Goal: Task Accomplishment & Management: Complete application form

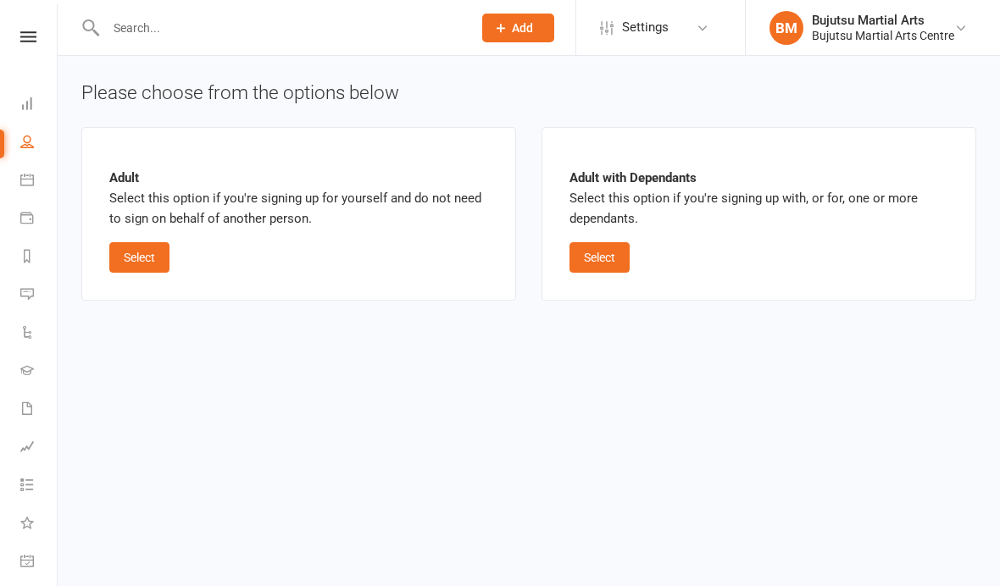
click at [602, 255] on button "Select" at bounding box center [599, 257] width 60 height 31
select select "bank_account"
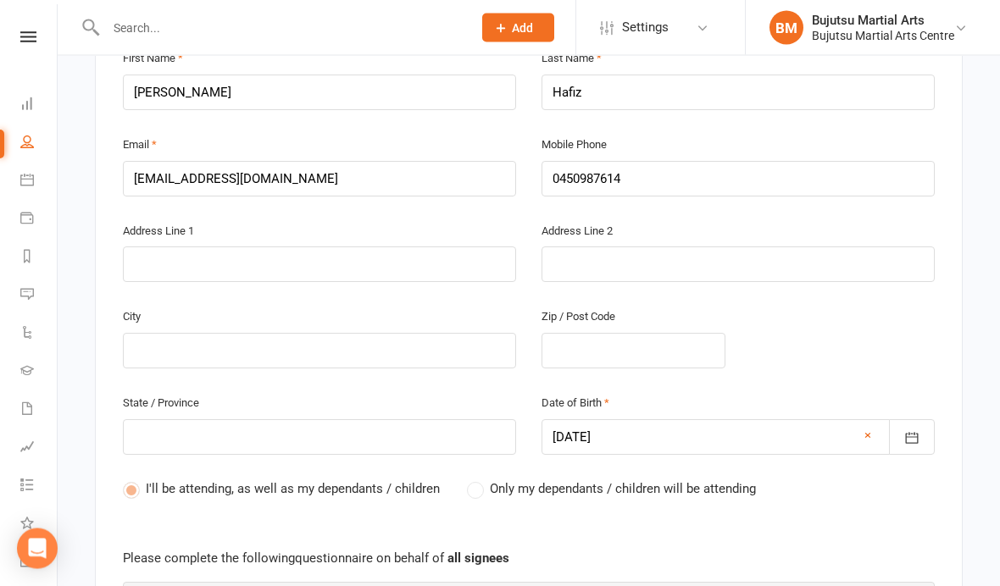
scroll to position [497, 0]
click at [237, 257] on input "text" at bounding box center [319, 263] width 393 height 36
type input "3"
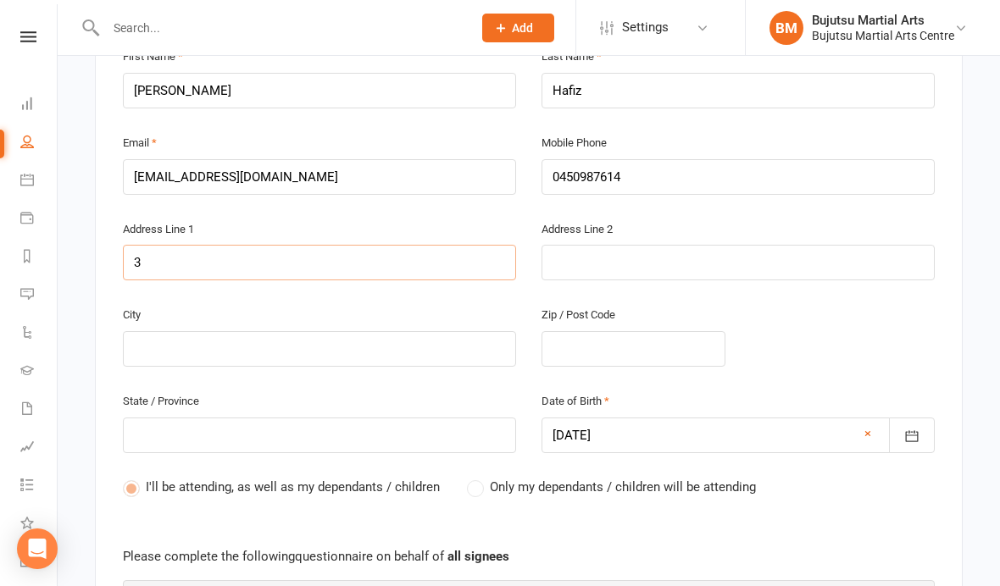
type input "3 J"
type input "3 Jo"
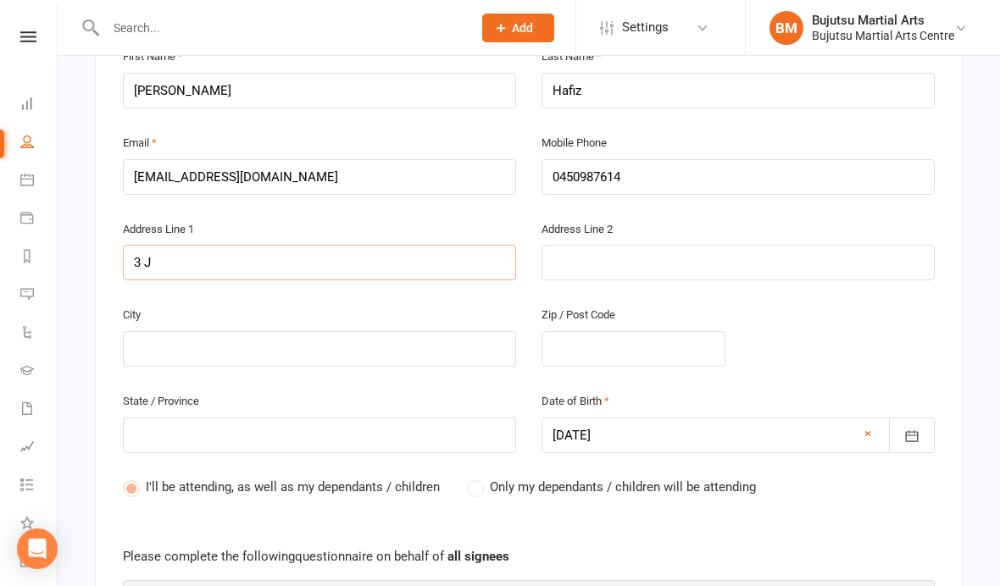
type input "3 Jo"
type input "3 Jow"
type input "3 Jowa"
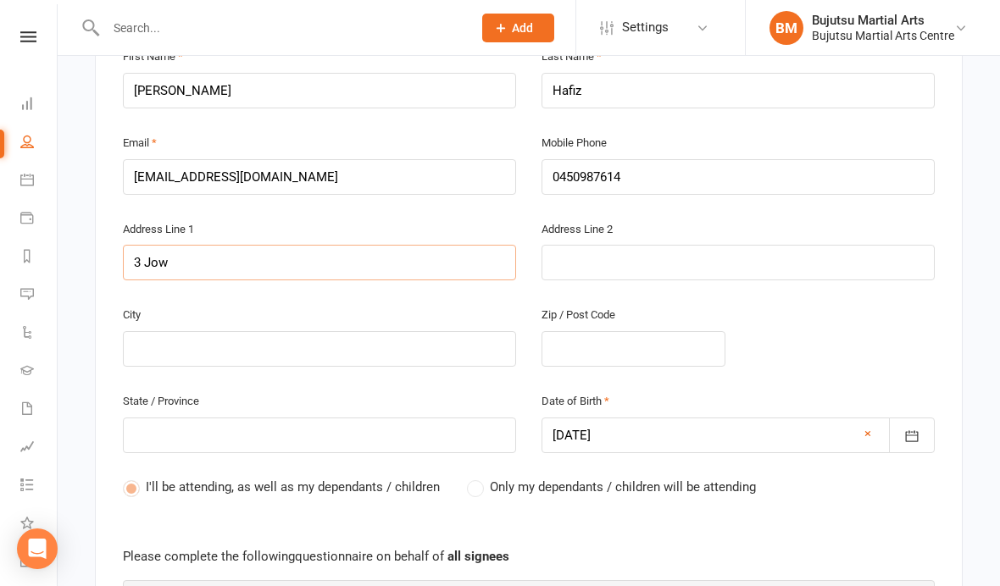
type input "3 Jowa"
type input "3 Jowar"
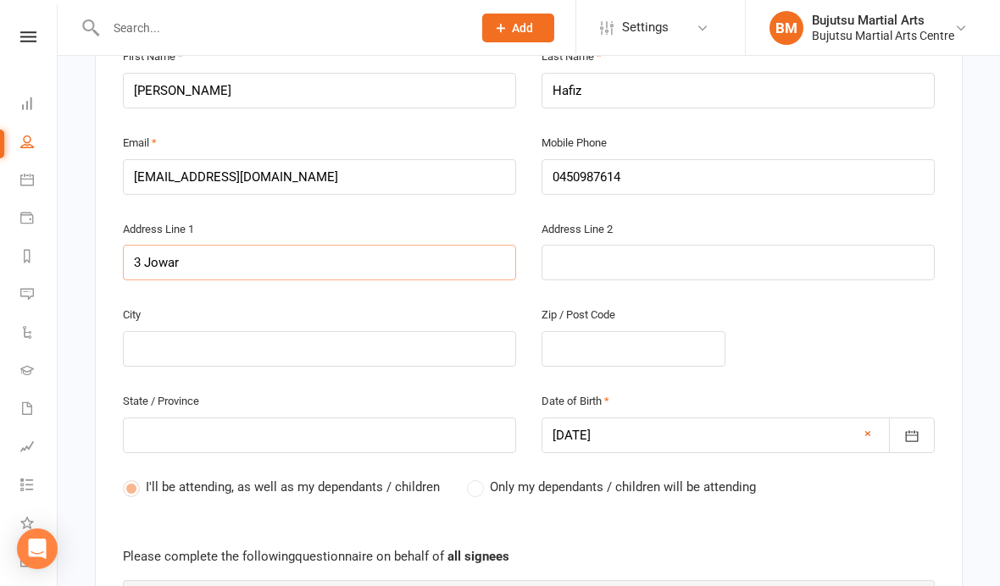
type input "3 Jowarr"
type input "3 Jowarra"
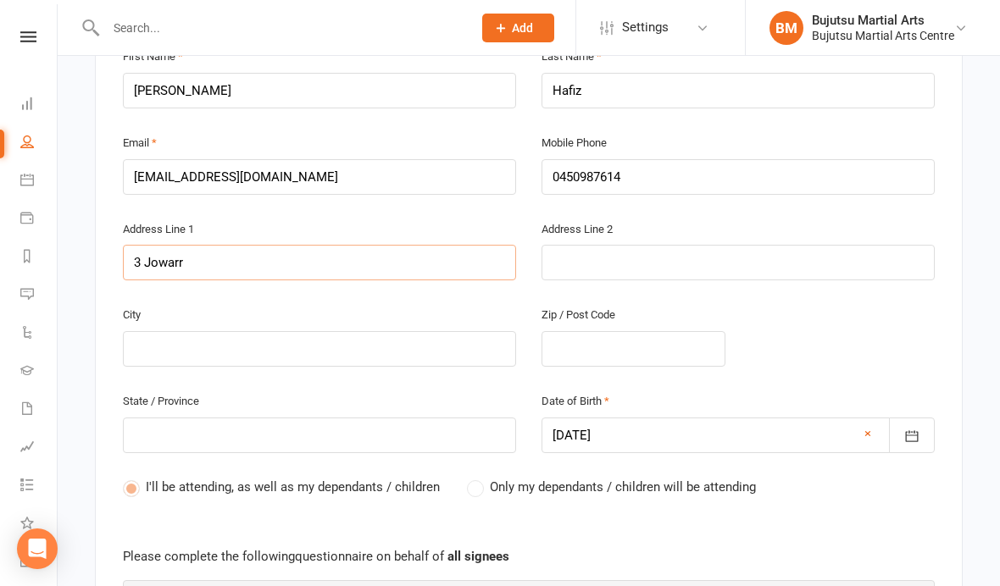
type input "3 Jowarra"
type input "3 Jowarra P"
type input "3 Jowarra Pl"
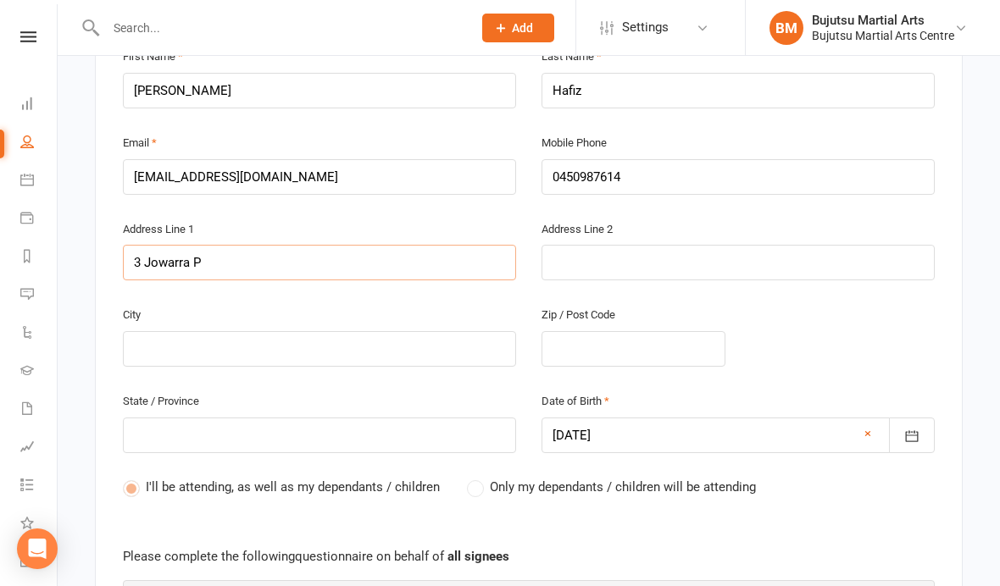
type input "3 Jowarra Pl"
click at [283, 337] on input "text" at bounding box center [319, 349] width 393 height 36
type input "B"
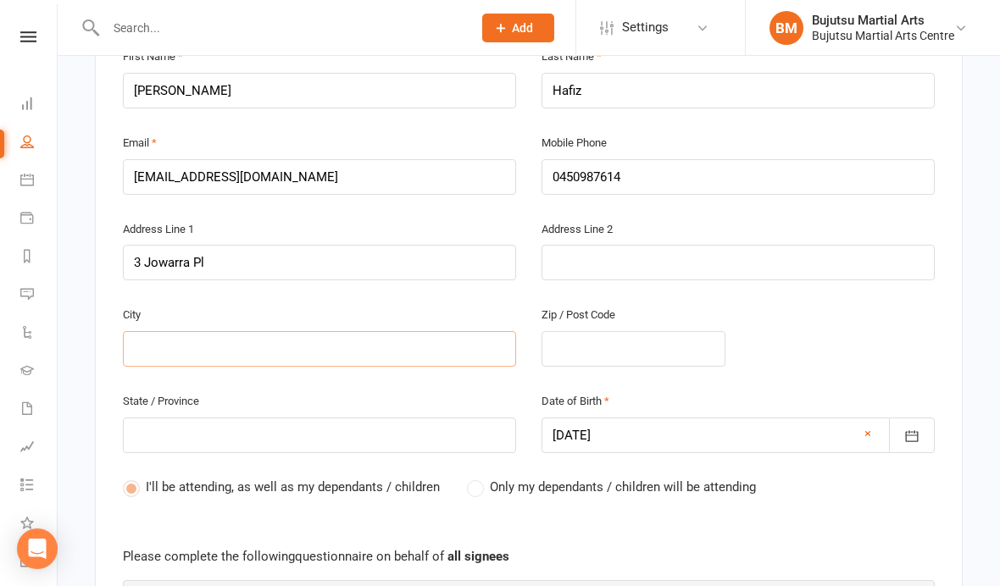
type input "B"
type input "Bo"
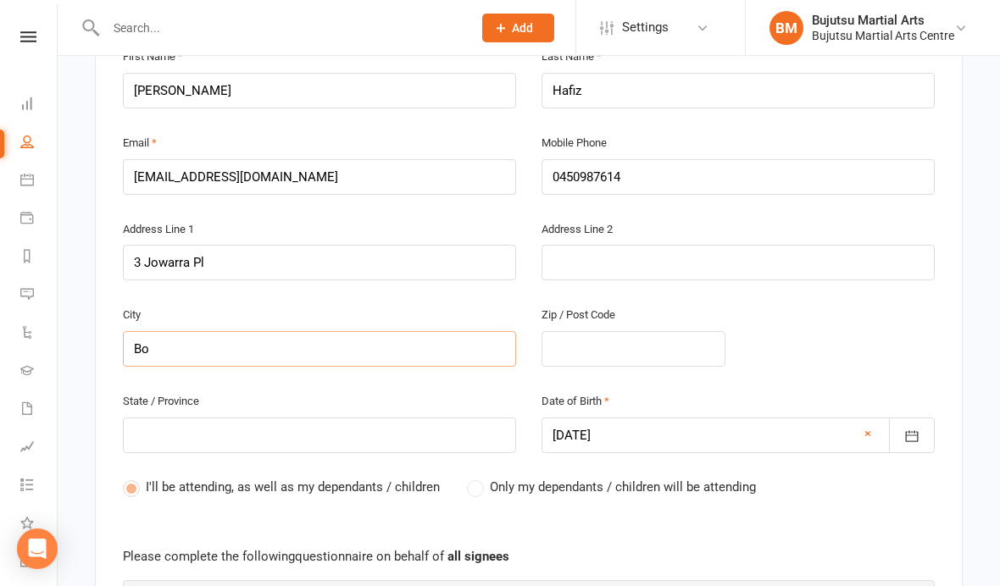
type input "Bow"
type input "Bow B"
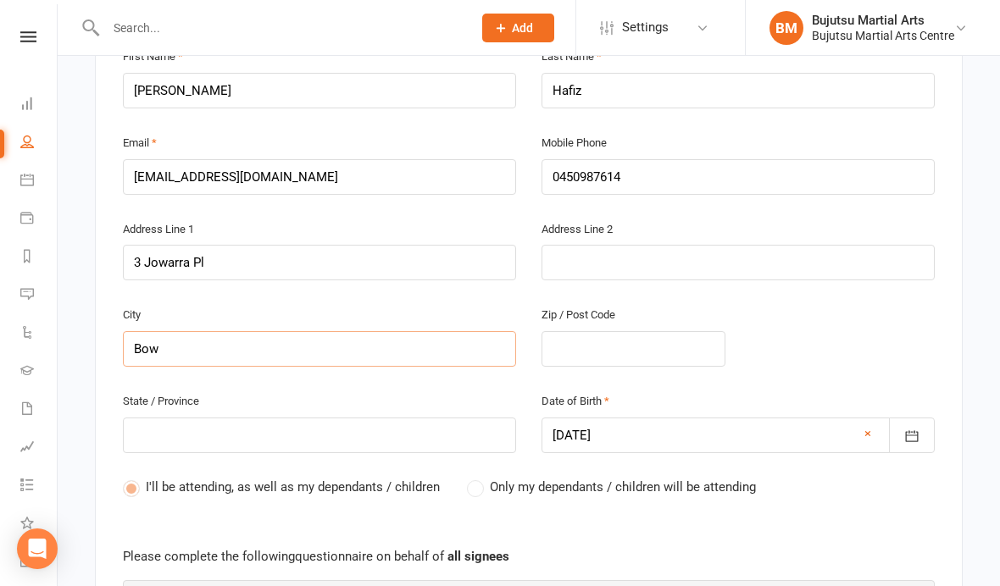
type input "Bow B"
type input "Bow Bo"
type input "Bow Bow"
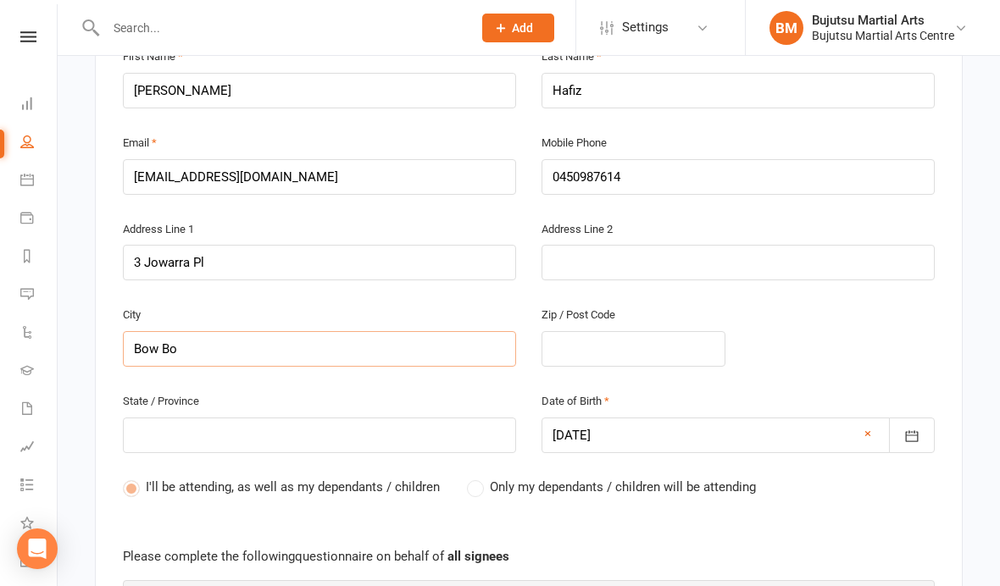
type input "Bow Bow"
type input "Bow Bowi"
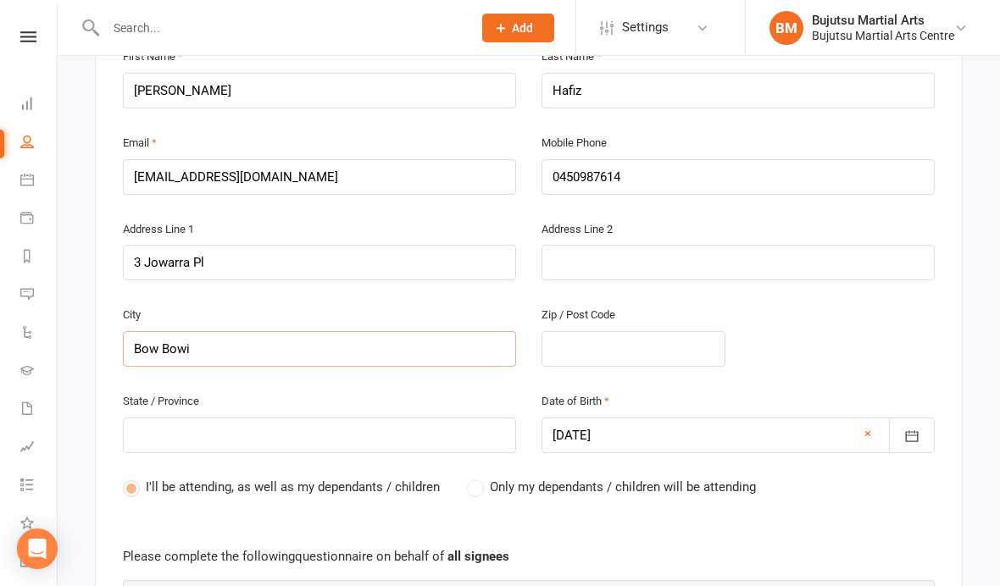
type input "Bow [PERSON_NAME]"
type input "Bow Bowing"
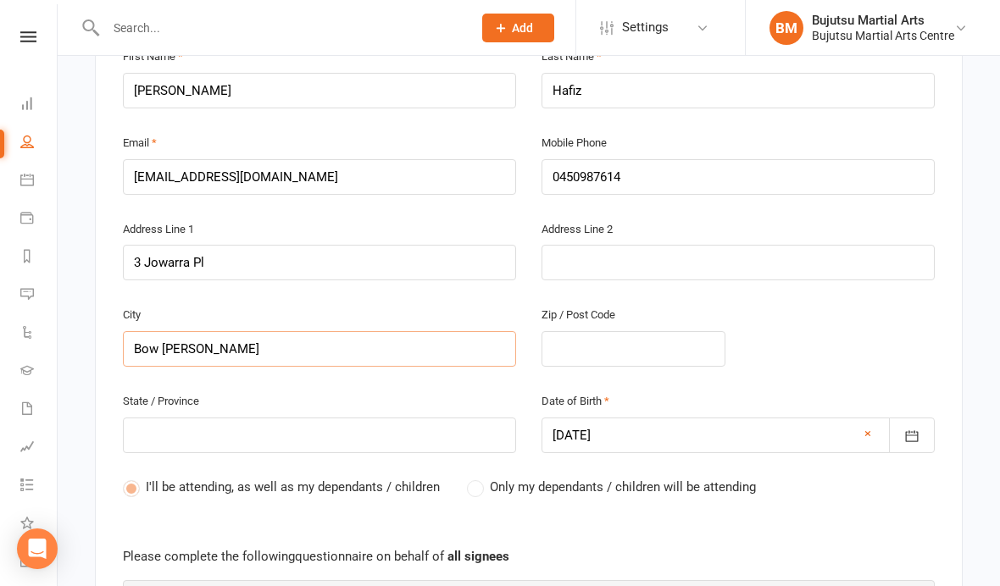
type input "Bow Bowing"
click at [611, 341] on input "text" at bounding box center [633, 349] width 184 height 36
type input "2"
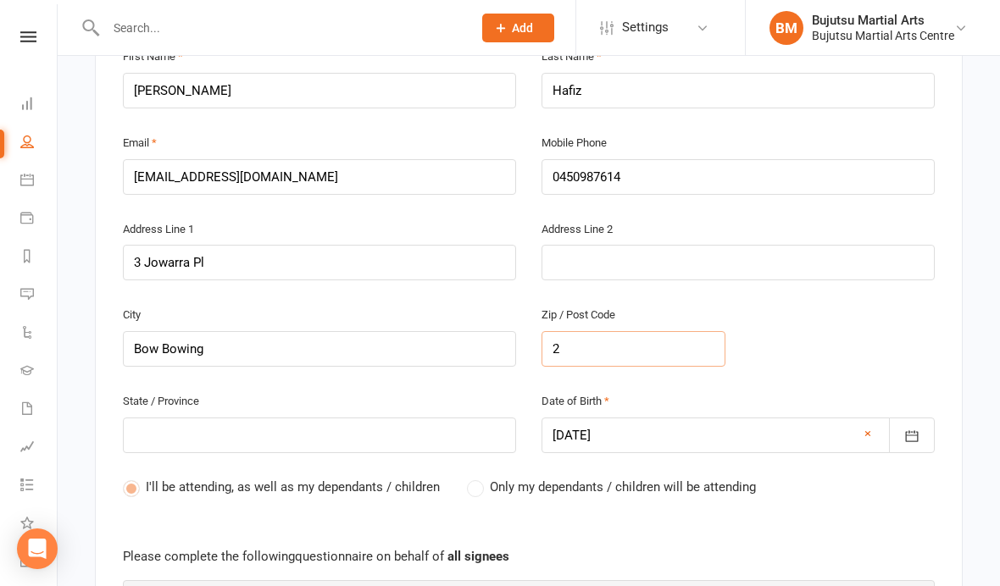
type input "2"
type input "25"
type input "256"
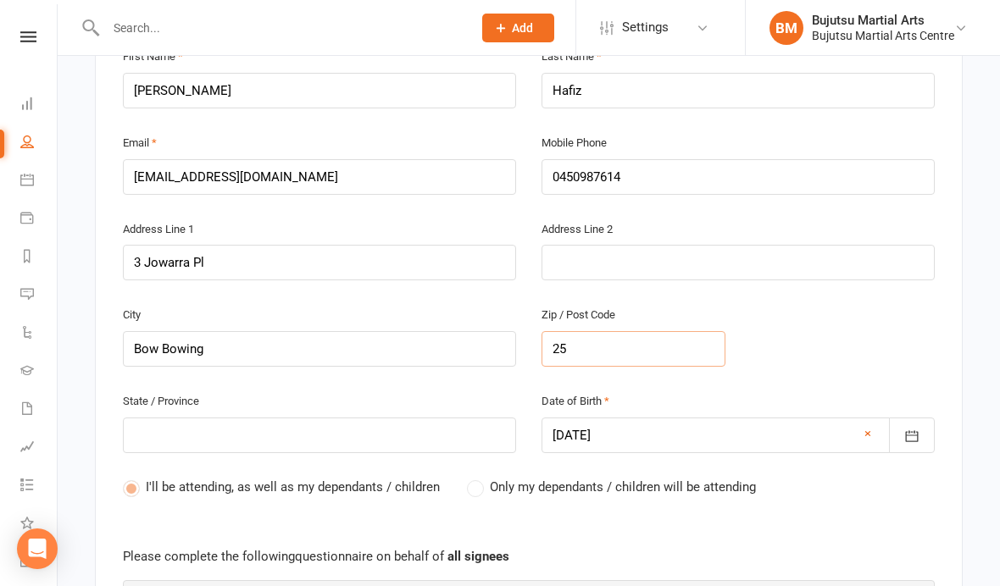
type input "256"
type input "2566"
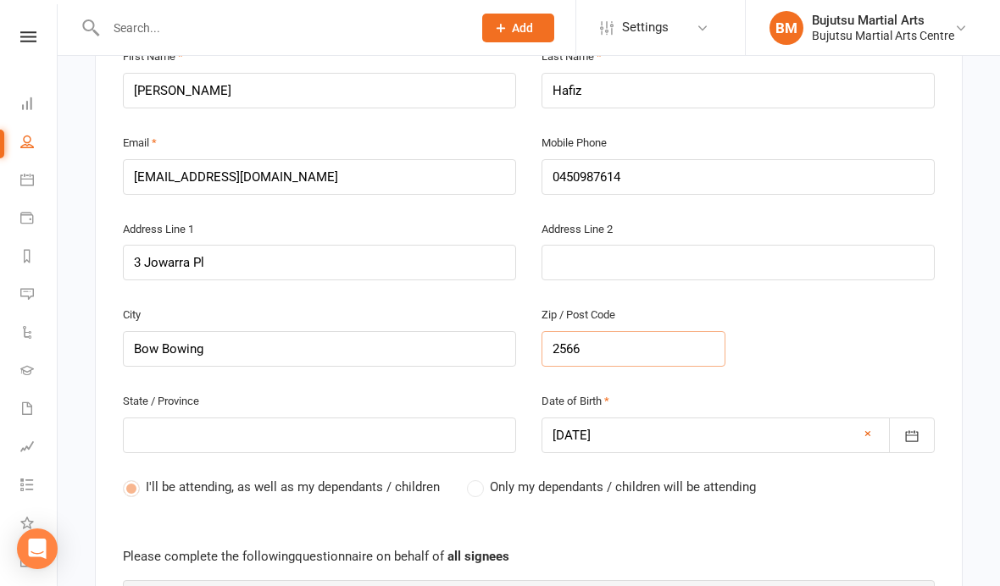
type input "2566"
click at [366, 425] on input "text" at bounding box center [319, 436] width 393 height 36
type input "N"
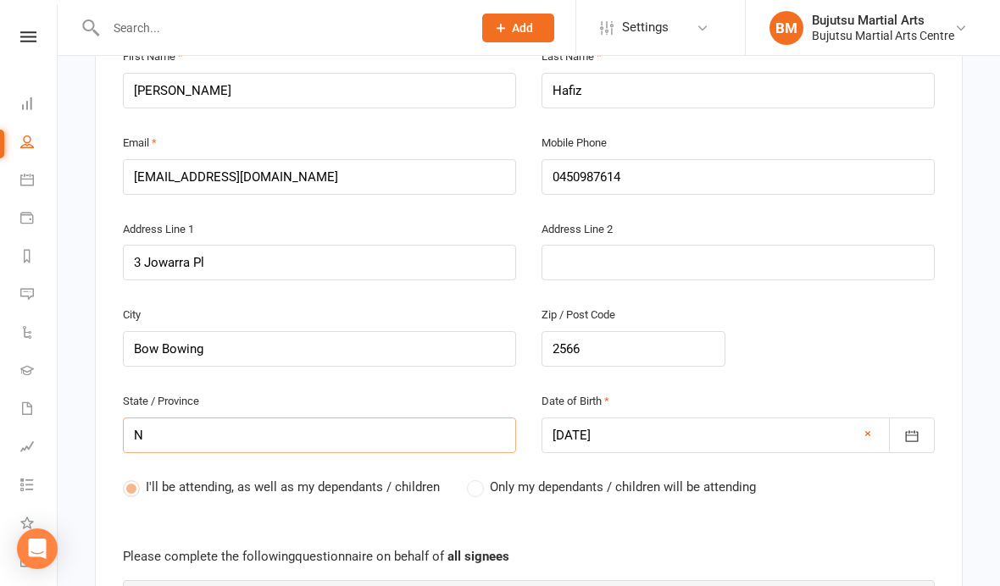
type input "NS"
type input "[GEOGRAPHIC_DATA]"
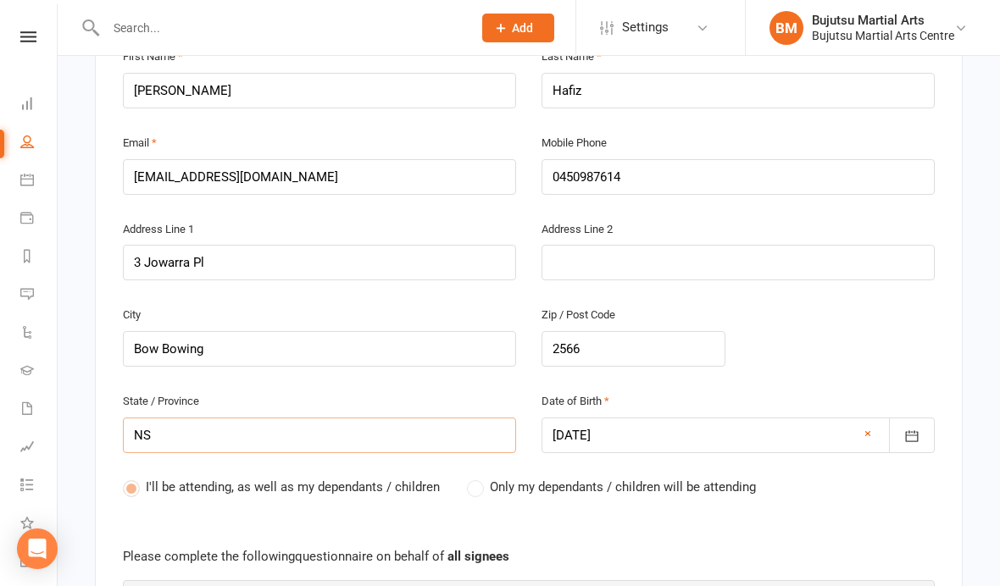
type input "[GEOGRAPHIC_DATA]"
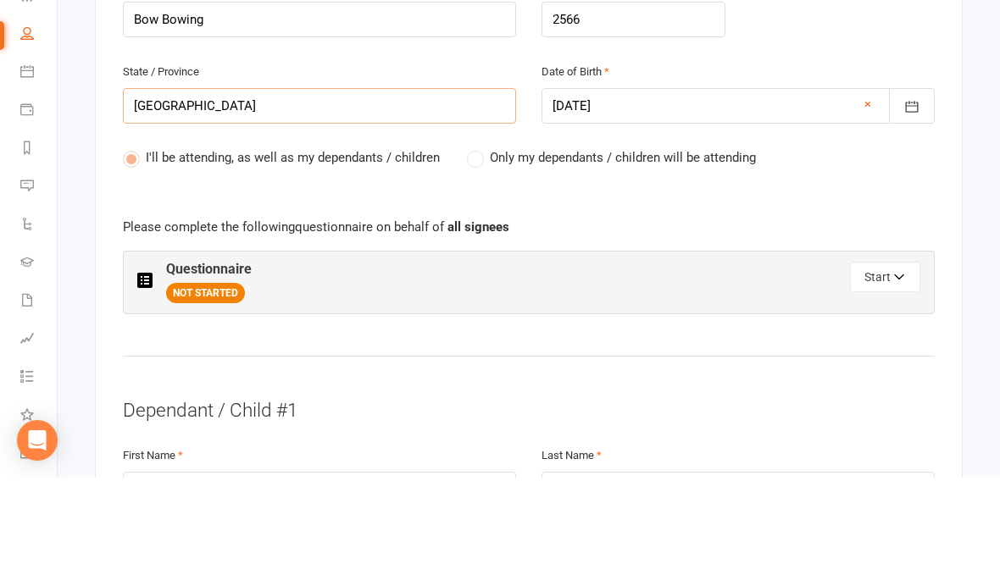
type input "[GEOGRAPHIC_DATA]"
click at [897, 382] on icon "button" at bounding box center [900, 388] width 12 height 12
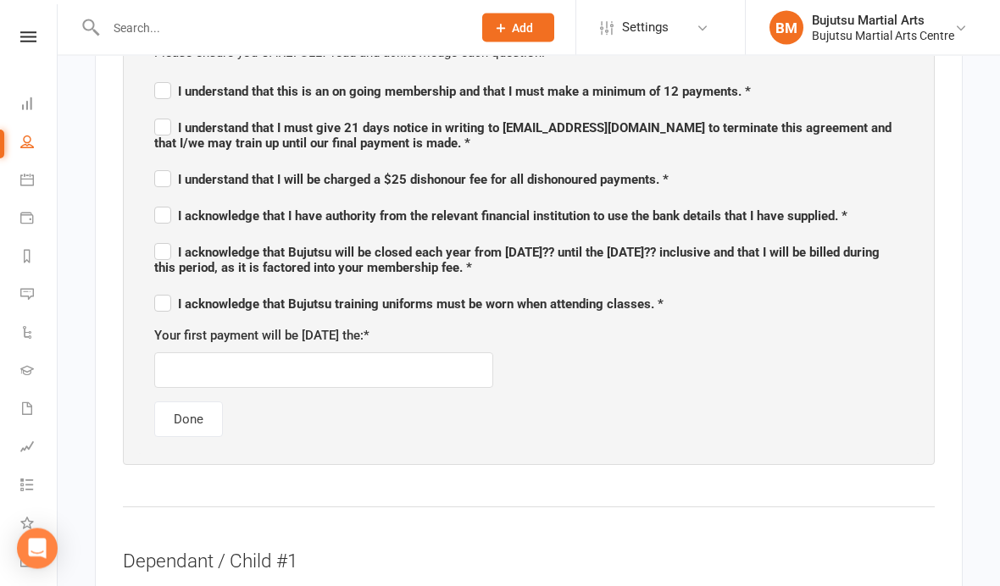
scroll to position [1103, 0]
click at [397, 361] on input "text" at bounding box center [323, 372] width 339 height 36
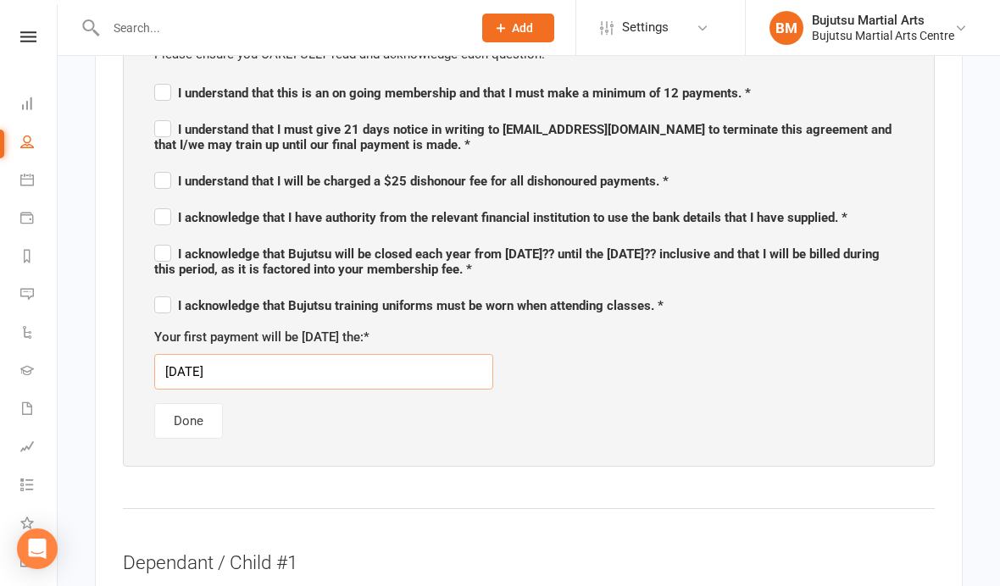
type input "[DATE]"
click at [635, 397] on div "Please ensure you CAREFULLY read and acknowledge each question. I understand th…" at bounding box center [528, 241] width 783 height 429
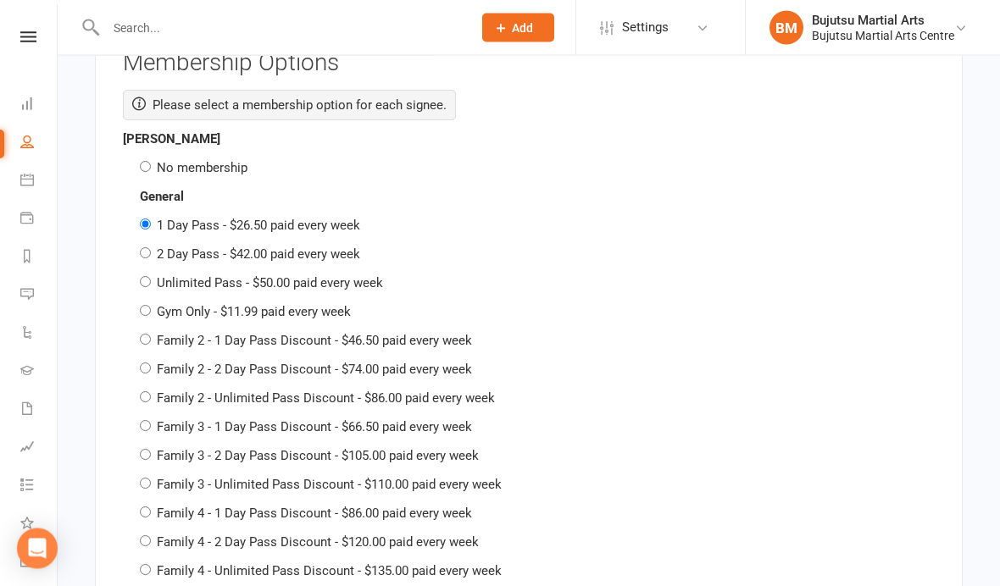
scroll to position [3068, 0]
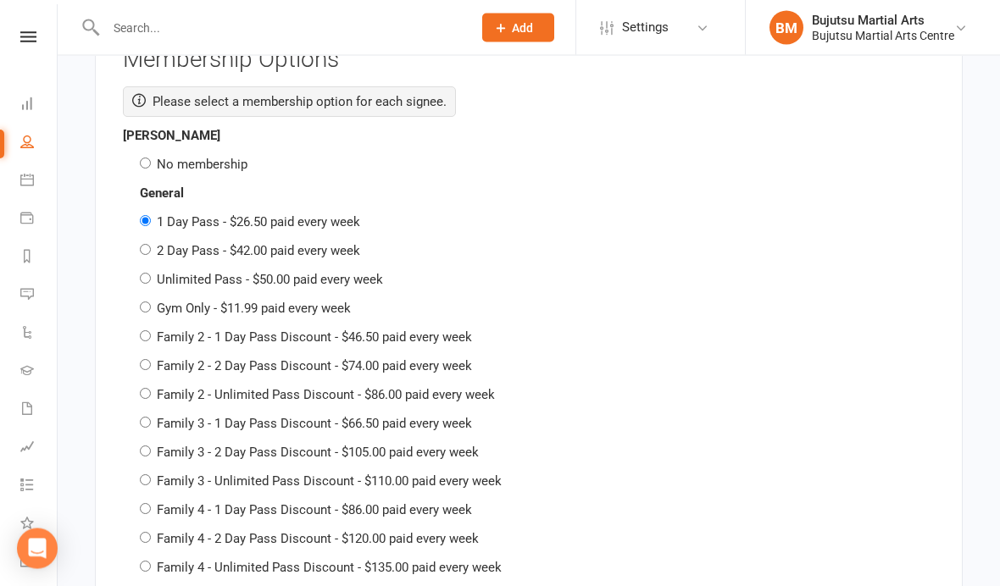
click at [236, 158] on label "No membership" at bounding box center [202, 165] width 91 height 15
click at [151, 158] on input "No membership" at bounding box center [145, 163] width 11 height 11
radio input "true"
radio input "false"
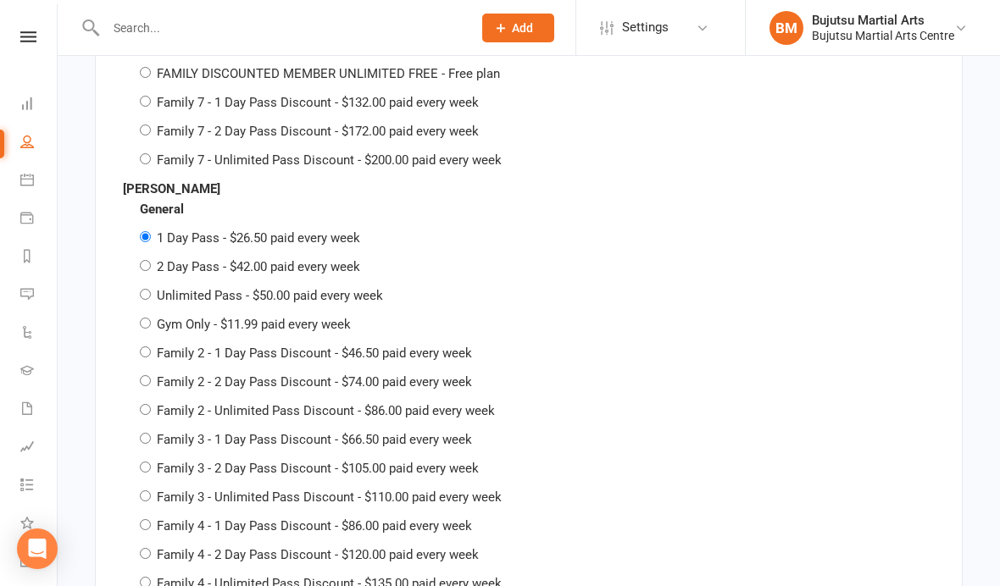
scroll to position [3822, 0]
click at [324, 374] on label "Family 2 - 2 Day Pass Discount - $74.00 paid every week" at bounding box center [314, 381] width 315 height 15
click at [151, 375] on input "Family 2 - 2 Day Pass Discount - $74.00 paid every week" at bounding box center [145, 380] width 11 height 11
radio input "true"
radio input "false"
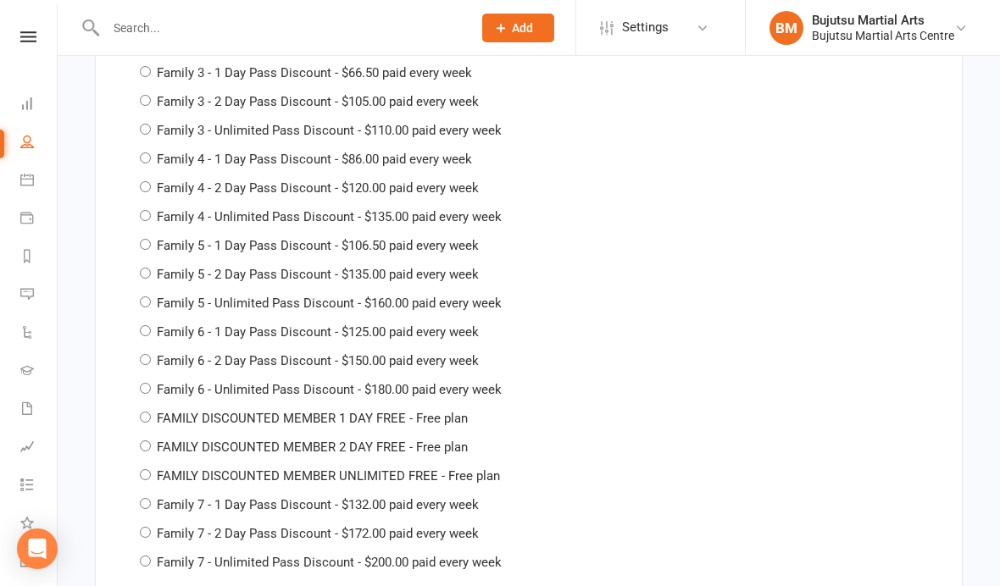
scroll to position [4962, 0]
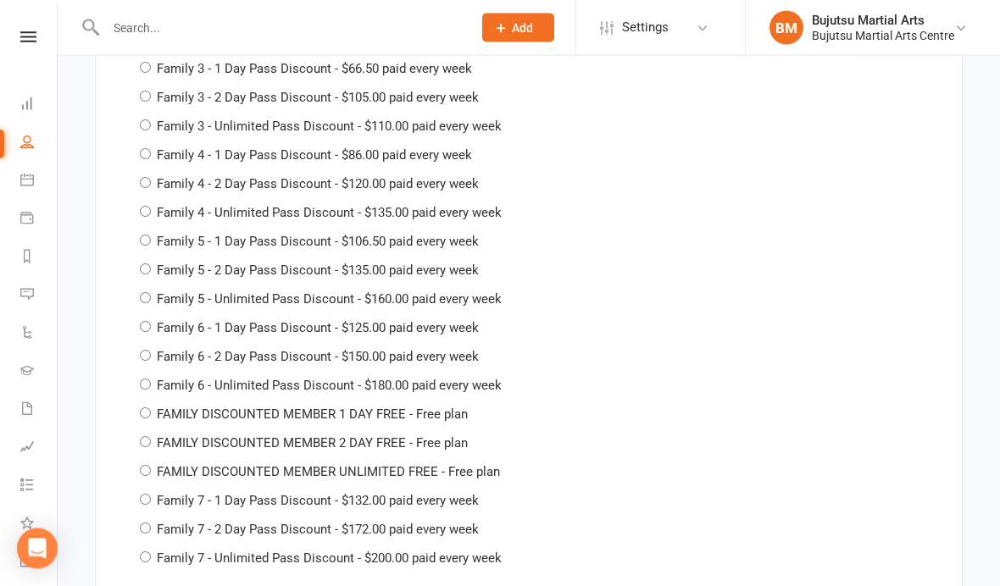
click at [435, 436] on label "FAMILY DISCOUNTED MEMBER 2 DAY FREE - Free plan" at bounding box center [312, 443] width 311 height 15
click at [151, 437] on input "FAMILY DISCOUNTED MEMBER 2 DAY FREE - Free plan" at bounding box center [145, 442] width 11 height 11
radio input "true"
radio input "false"
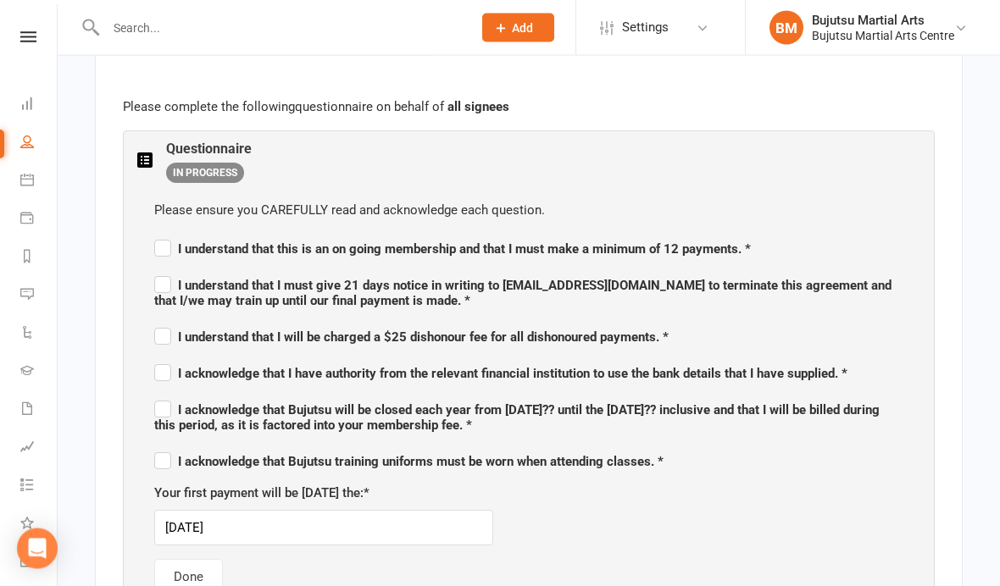
scroll to position [948, 0]
click at [162, 233] on input "I understand that this is an on going membership and that I must make a minimum…" at bounding box center [452, 233] width 596 height 0
checkbox input "true"
click at [179, 281] on span "I understand that I must give 21 days notice in writing to [EMAIL_ADDRESS][DOMA…" at bounding box center [522, 292] width 737 height 31
click at [179, 269] on input "I understand that I must give 21 days notice in writing to [EMAIL_ADDRESS][DOMA…" at bounding box center [528, 269] width 749 height 0
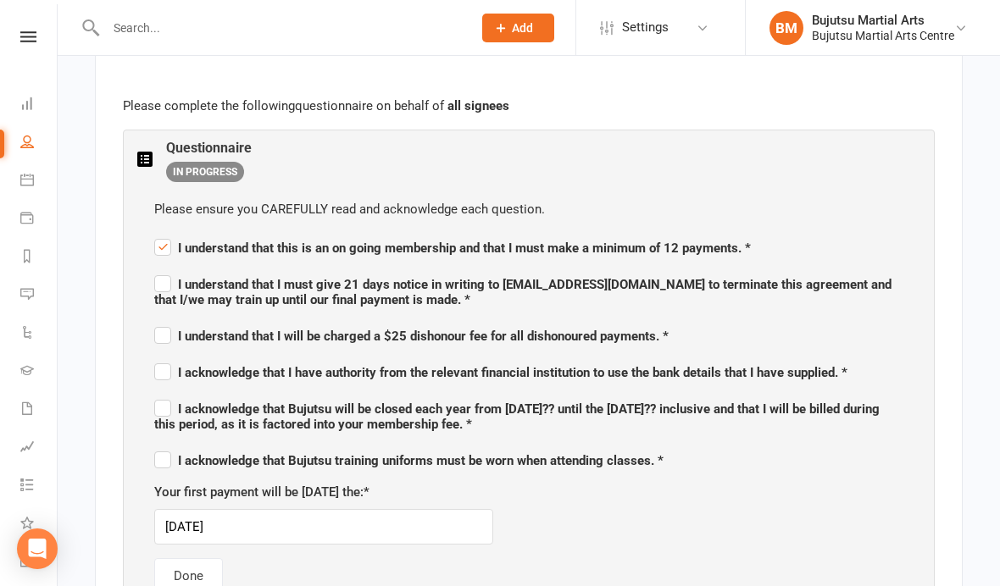
checkbox input "true"
click at [161, 324] on span "I understand that I will be charged a $25 dishonour fee for all dishonoured pay…" at bounding box center [411, 334] width 514 height 20
click at [161, 321] on input "I understand that I will be charged a $25 dishonour fee for all dishonoured pay…" at bounding box center [411, 321] width 514 height 0
checkbox input "true"
click at [169, 363] on label "I acknowledge that I have authority from the relevant financial institution to …" at bounding box center [500, 370] width 693 height 20
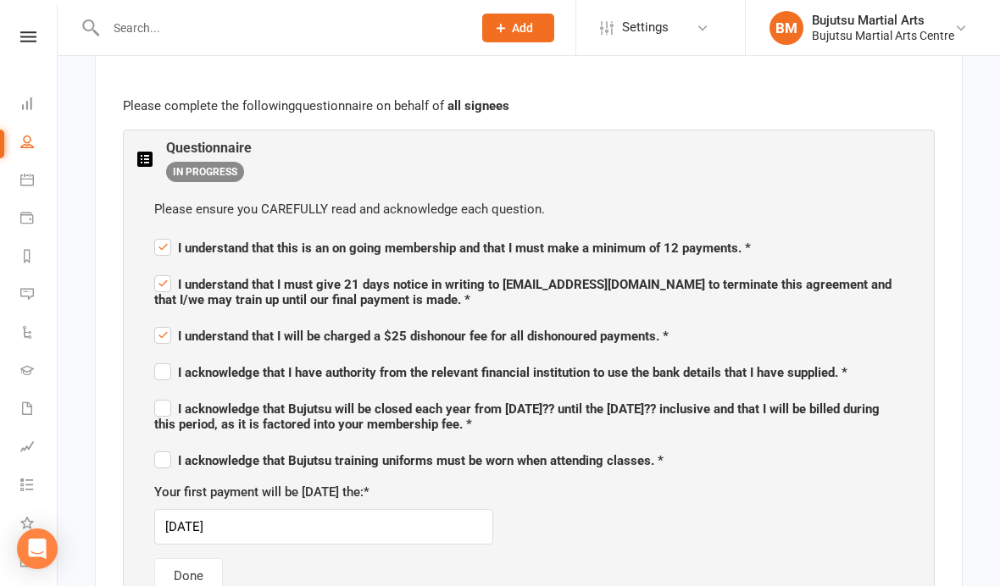
click at [169, 358] on input "I acknowledge that I have authority from the relevant financial institution to …" at bounding box center [500, 358] width 693 height 0
checkbox input "true"
click at [163, 408] on label "I acknowledge that Bujutsu will be closed each year from [DATE]?? until the [DA…" at bounding box center [528, 415] width 749 height 36
click at [163, 394] on input "I acknowledge that Bujutsu will be closed each year from [DATE]?? until the [DA…" at bounding box center [528, 394] width 749 height 0
checkbox input "true"
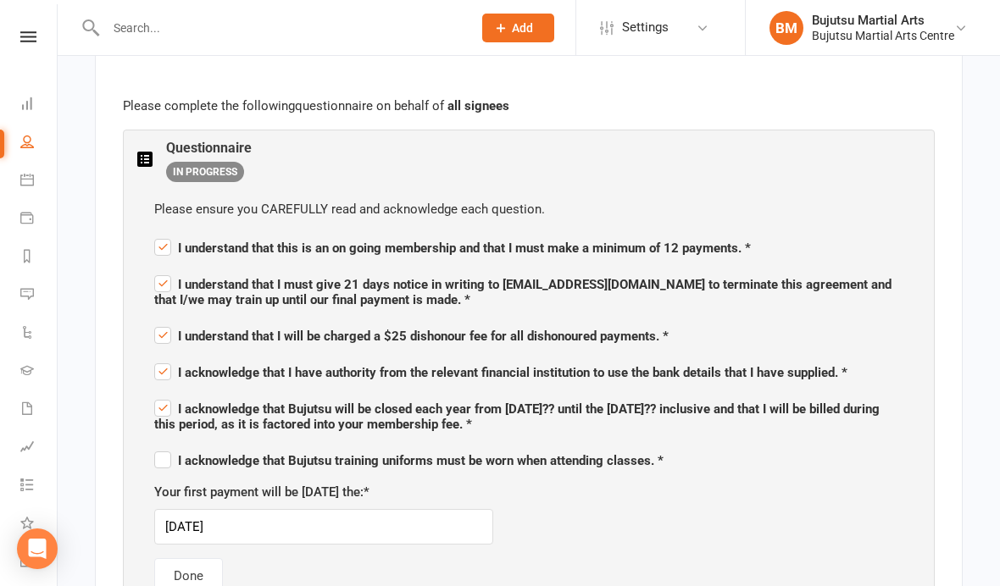
click at [164, 455] on label "I acknowledge that Bujutsu training uniforms must be worn when attending classe…" at bounding box center [408, 458] width 509 height 20
click at [164, 446] on input "I acknowledge that Bujutsu training uniforms must be worn when attending classe…" at bounding box center [408, 446] width 509 height 0
checkbox input "true"
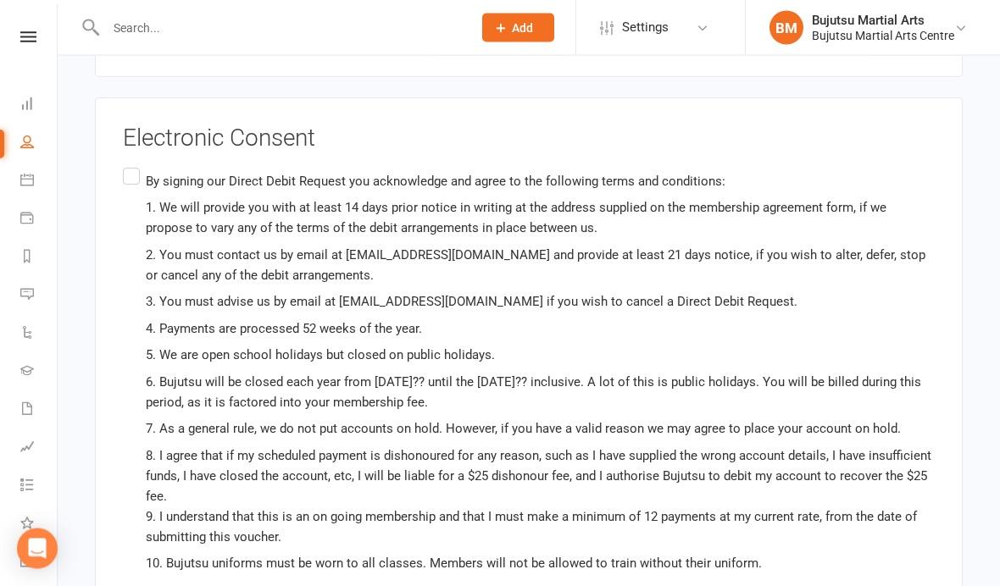
scroll to position [6650, 0]
click at [125, 164] on label "By signing our Direct Debit Request you acknowledge and agree to the following …" at bounding box center [529, 398] width 812 height 469
click at [125, 164] on input "By signing our Direct Debit Request you acknowledge and agree to the following …" at bounding box center [128, 164] width 11 height 0
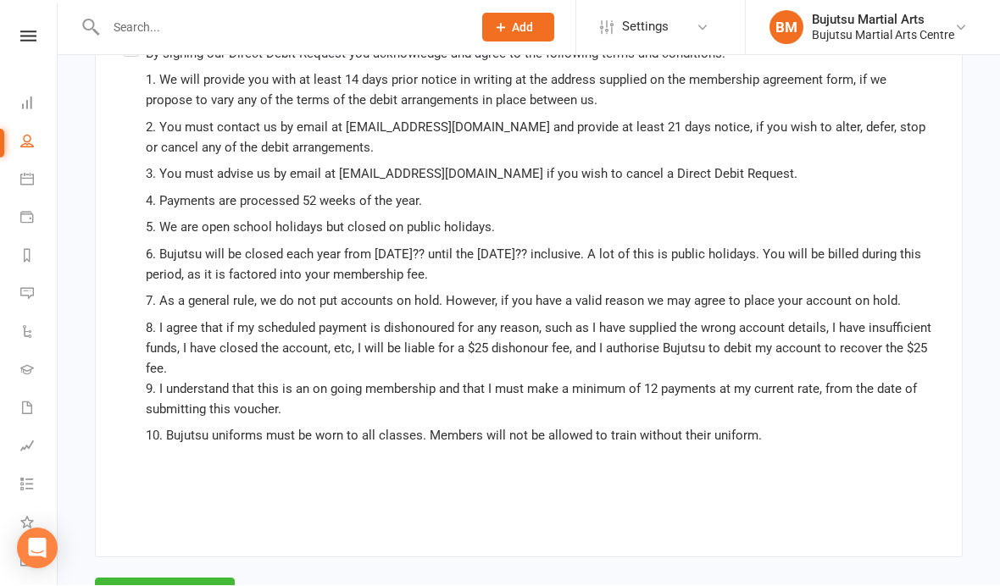
scroll to position [6774, 0]
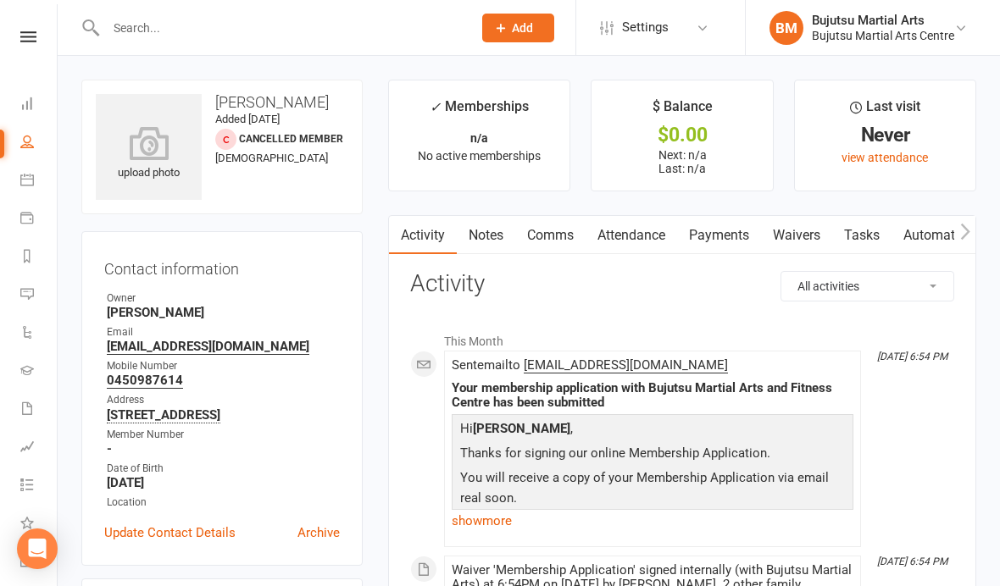
click at [785, 242] on link "Waivers" at bounding box center [796, 235] width 71 height 39
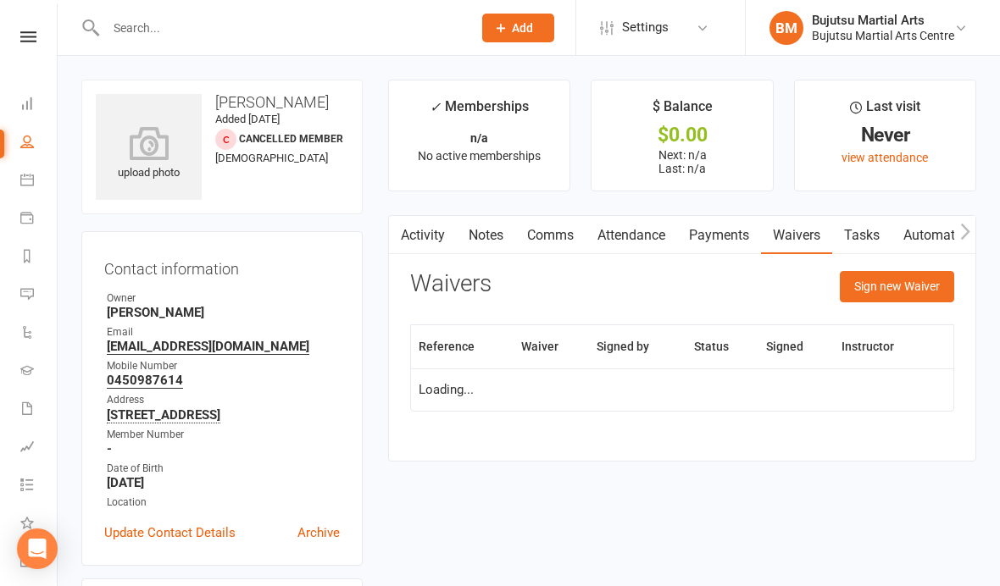
click at [883, 274] on button "Sign new Waiver" at bounding box center [897, 286] width 114 height 31
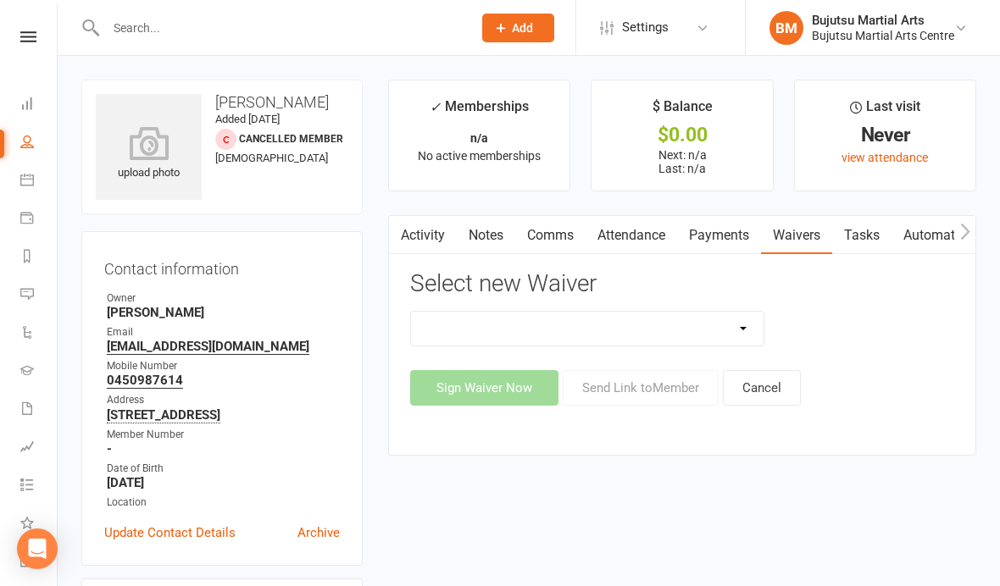
click at [641, 316] on select "Bujutsu Child Care Kids Karate Program Cash Upfront Membership Application Chan…" at bounding box center [587, 329] width 352 height 34
select select "272"
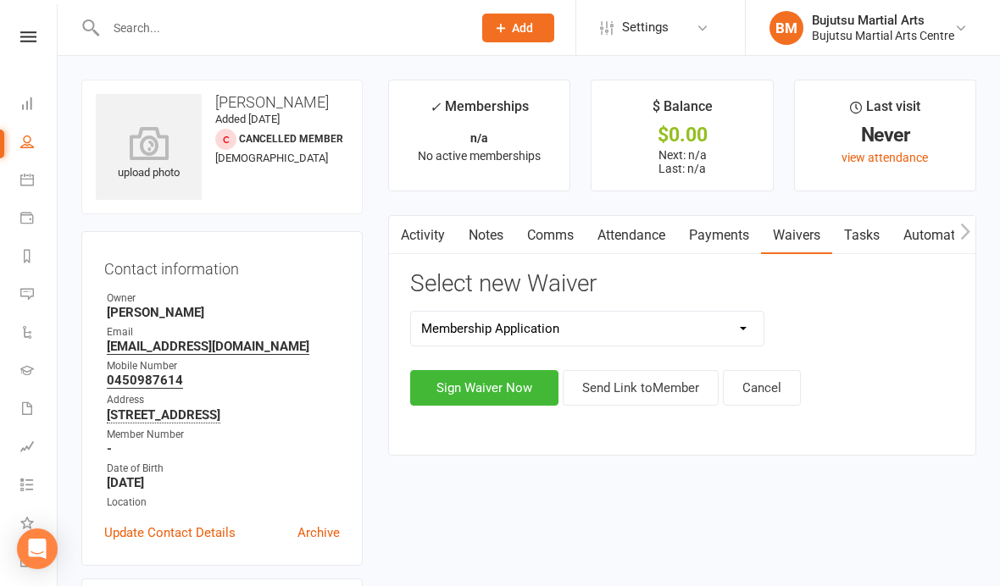
click at [481, 377] on button "Sign Waiver Now" at bounding box center [484, 388] width 148 height 36
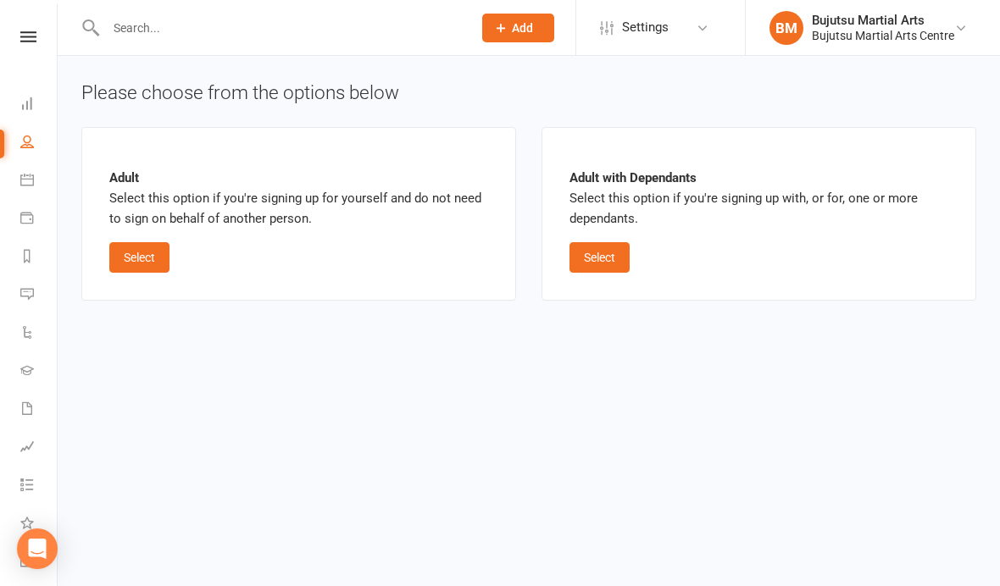
click at [596, 252] on button "Select" at bounding box center [599, 257] width 60 height 31
select select "bank_account"
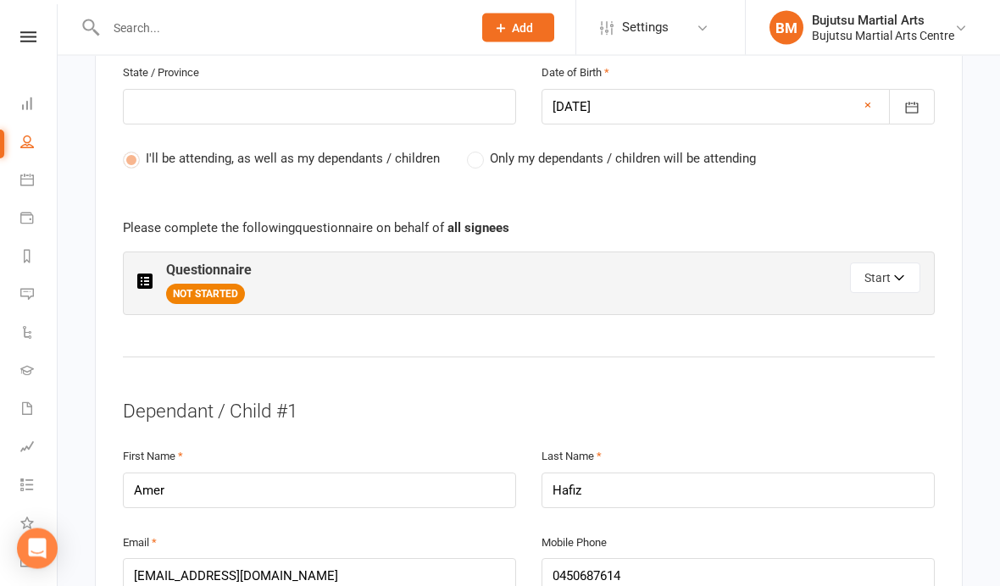
scroll to position [749, 0]
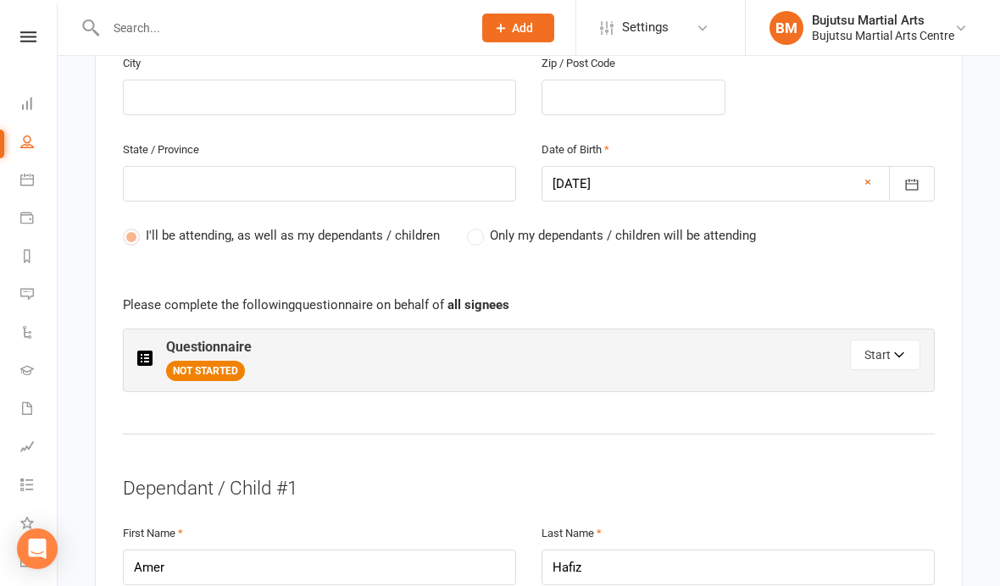
click at [879, 358] on button "Start" at bounding box center [885, 355] width 70 height 31
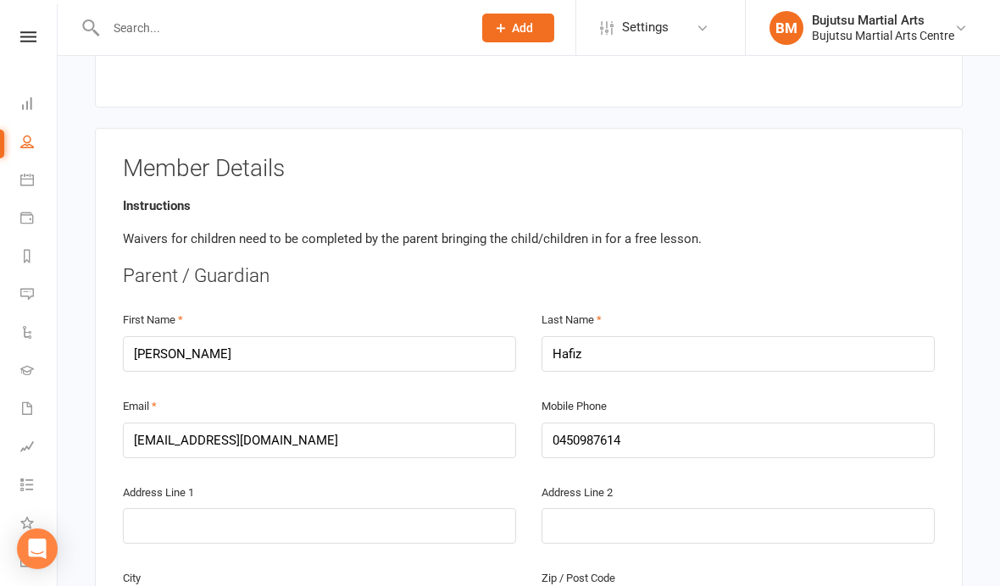
scroll to position [223, 0]
